Goal: Transaction & Acquisition: Book appointment/travel/reservation

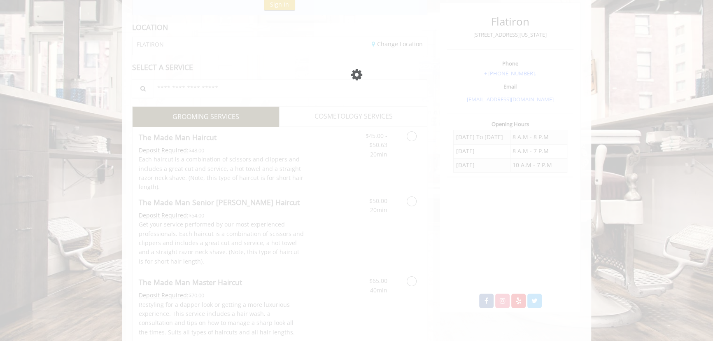
scroll to position [103, 0]
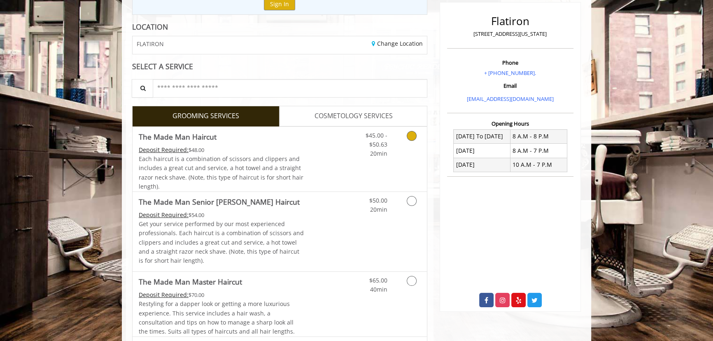
click at [406, 131] on link "Grooming services" at bounding box center [410, 143] width 21 height 32
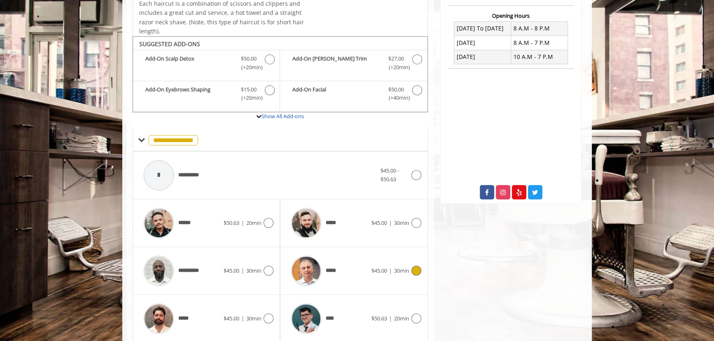
scroll to position [247, 0]
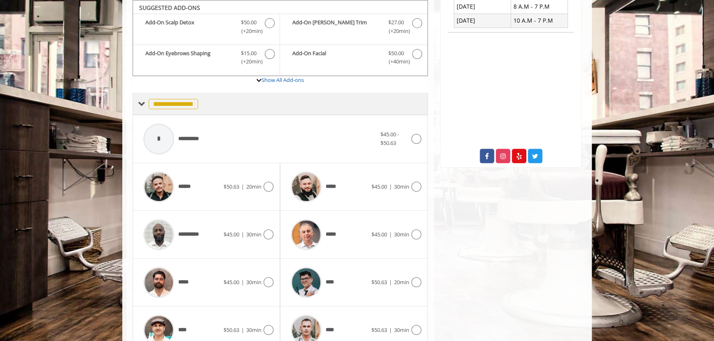
click at [140, 101] on span at bounding box center [141, 103] width 7 height 7
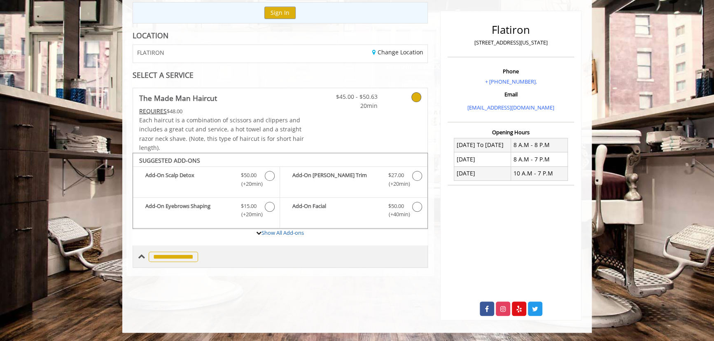
scroll to position [94, 0]
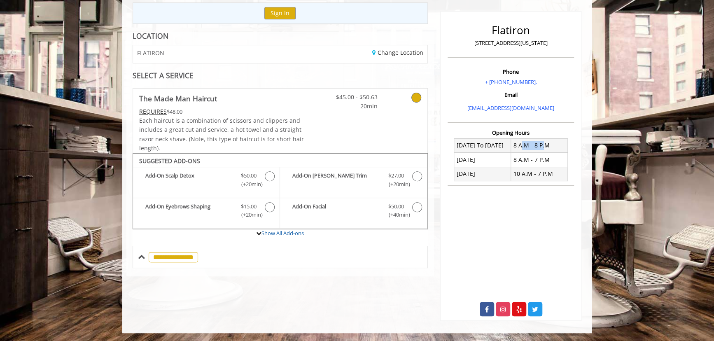
drag, startPoint x: 544, startPoint y: 145, endPoint x: 520, endPoint y: 143, distance: 24.8
click at [520, 143] on td "8 A.M - 8 P.M" at bounding box center [538, 145] width 57 height 14
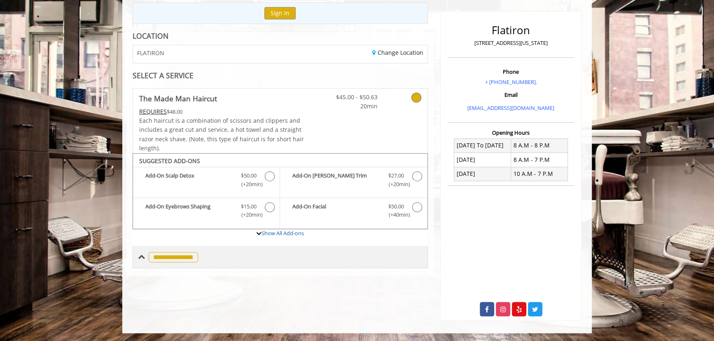
click at [165, 258] on span "**********" at bounding box center [173, 257] width 49 height 10
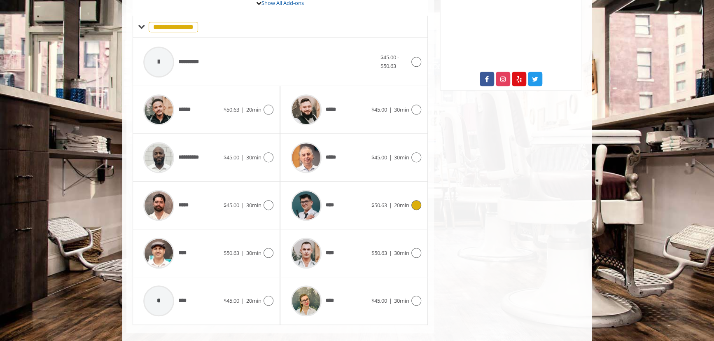
scroll to position [336, 0]
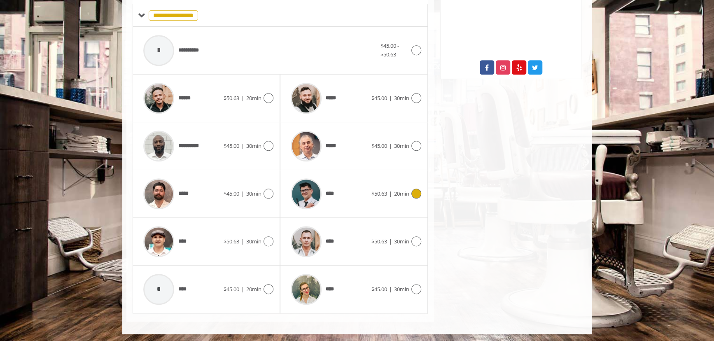
click at [348, 203] on div "****" at bounding box center [329, 193] width 84 height 39
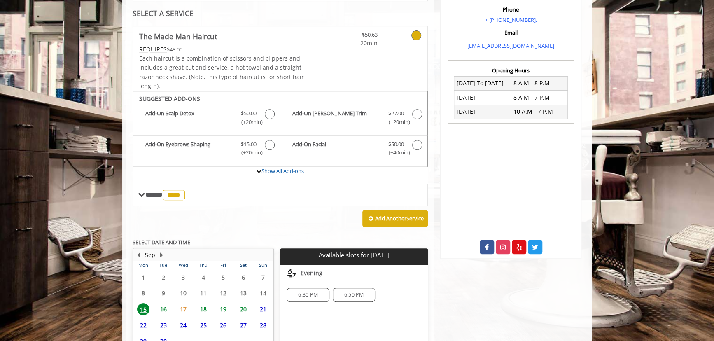
scroll to position [231, 0]
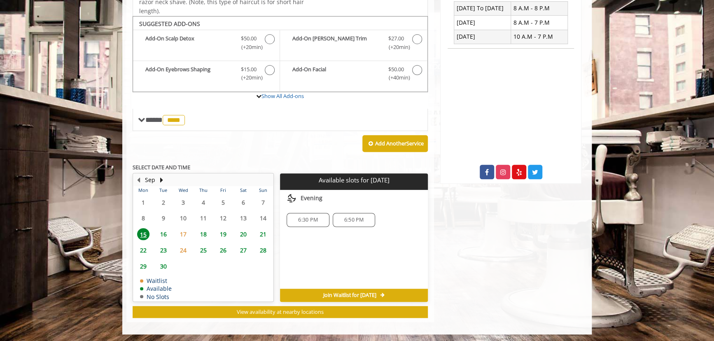
click at [351, 222] on div "6:50 PM" at bounding box center [354, 220] width 42 height 14
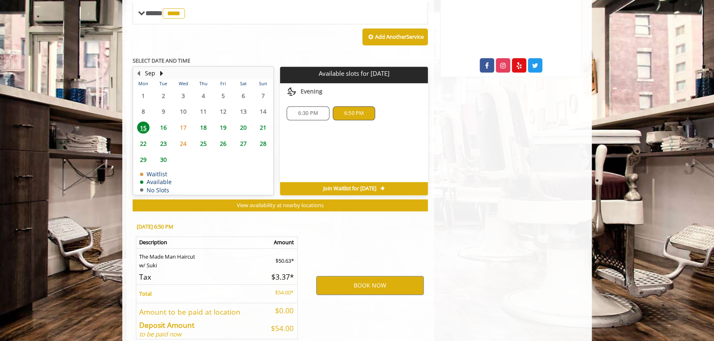
scroll to position [380, 0]
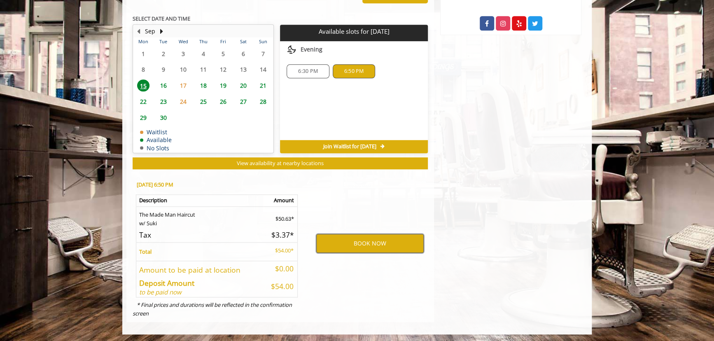
click at [349, 245] on button "BOOK NOW" at bounding box center [369, 243] width 107 height 19
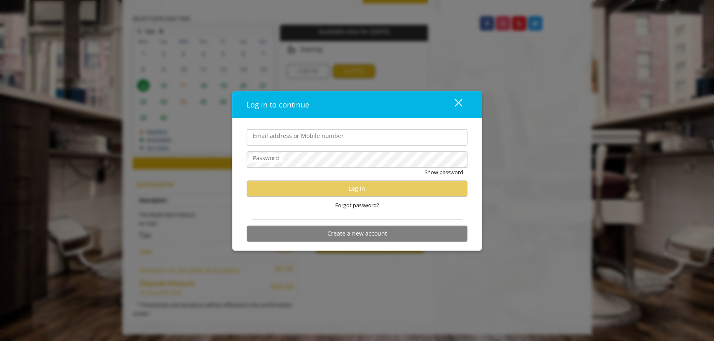
type input "**********"
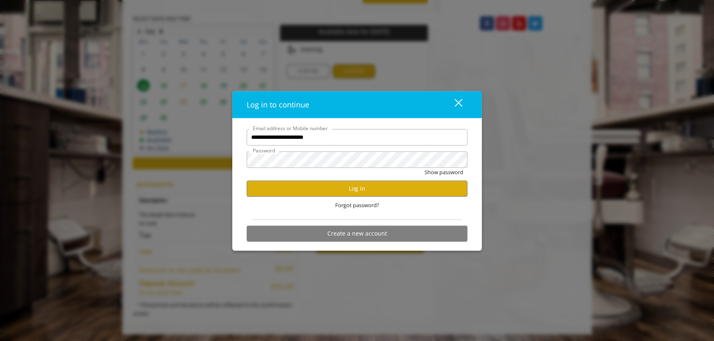
scroll to position [0, 0]
click at [346, 186] on button "Log in" at bounding box center [357, 188] width 221 height 16
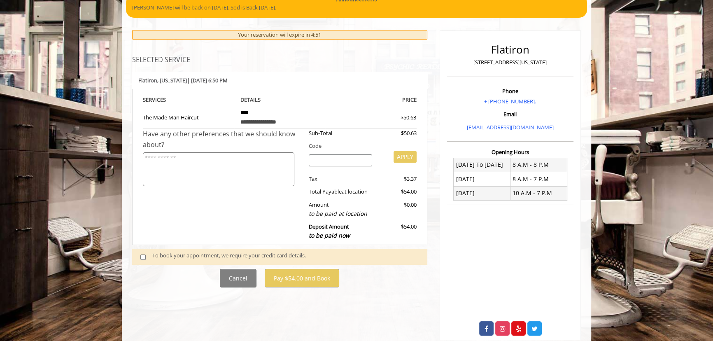
scroll to position [189, 0]
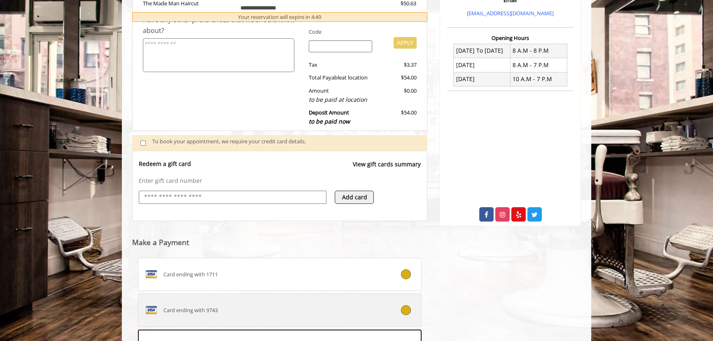
click at [406, 305] on icon at bounding box center [406, 310] width 10 height 10
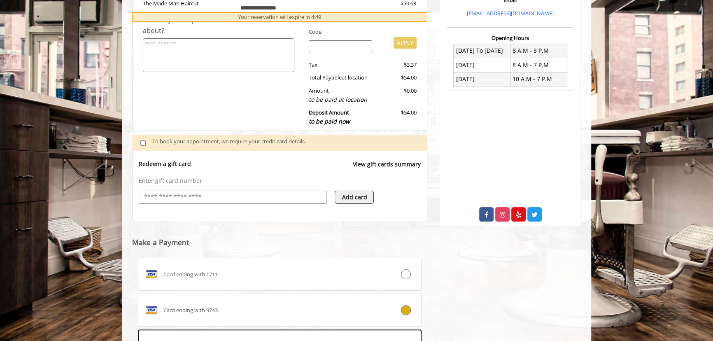
scroll to position [296, 0]
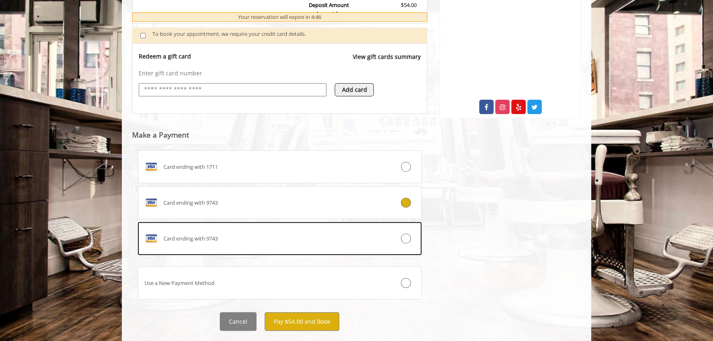
click at [499, 240] on div "Flatiron 10 E 23rd Street, New York Phone + (917) 475-1765. Email info@mademanb…" at bounding box center [510, 69] width 154 height 538
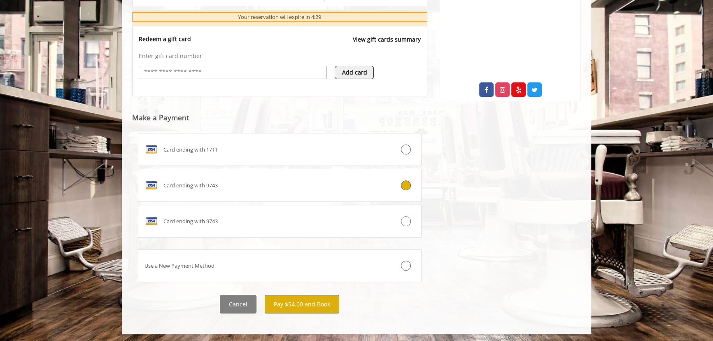
scroll to position [314, 0]
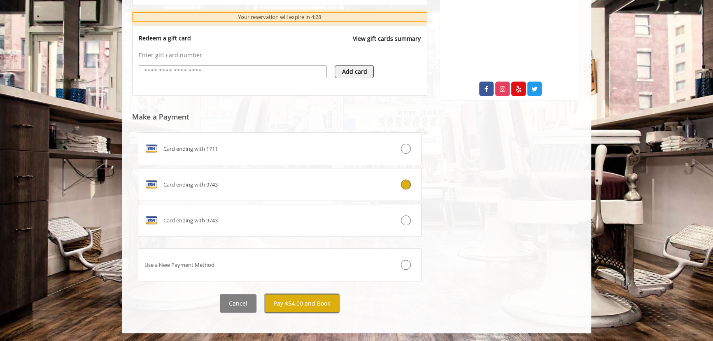
click at [284, 307] on button "Pay $54.00 and Book" at bounding box center [302, 303] width 75 height 19
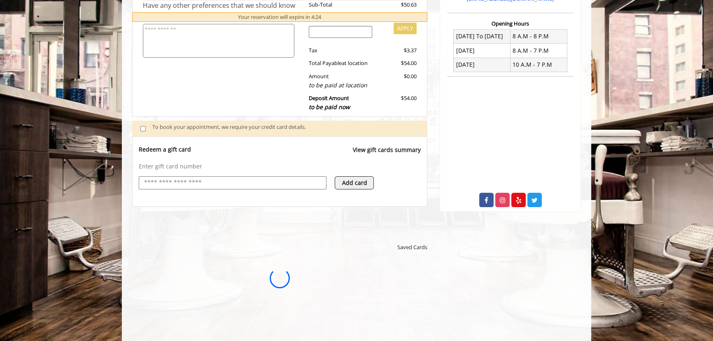
scroll to position [202, 0]
